Goal: Use online tool/utility: Use online tool/utility

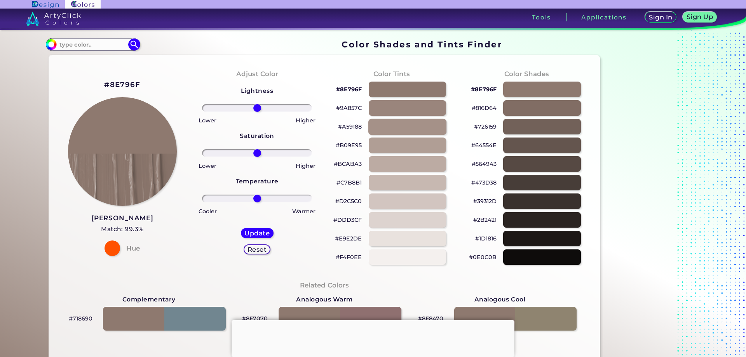
click at [393, 132] on div at bounding box center [407, 126] width 78 height 16
type input "#a59188"
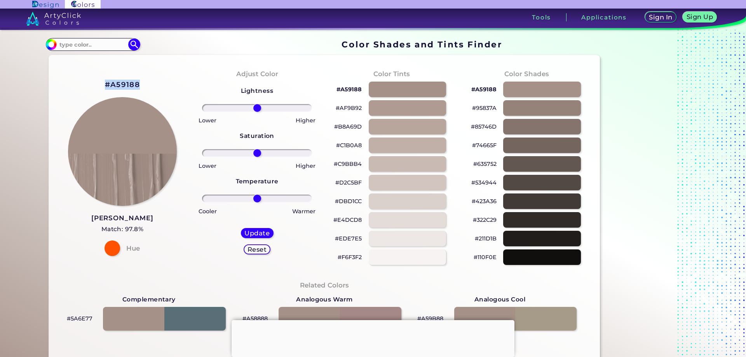
drag, startPoint x: 101, startPoint y: 81, endPoint x: 162, endPoint y: 86, distance: 61.2
click at [162, 86] on div "#A59188 Donkey Brown Match: 97.8% Hue" at bounding box center [122, 166] width 135 height 211
copy div "#A59188"
drag, startPoint x: 258, startPoint y: 155, endPoint x: 256, endPoint y: 169, distance: 14.5
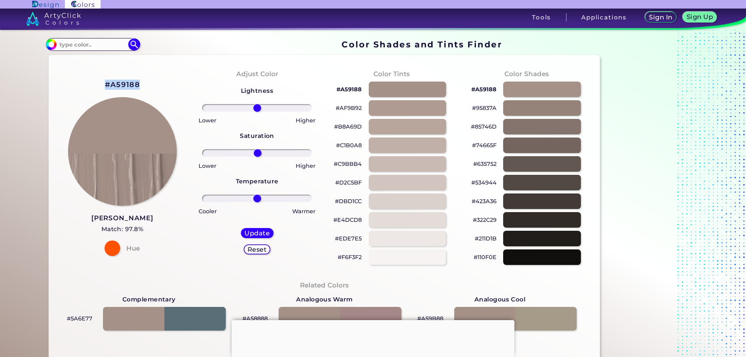
type input "1"
click at [256, 157] on input "range" at bounding box center [257, 153] width 110 height 8
